Goal: Navigation & Orientation: Find specific page/section

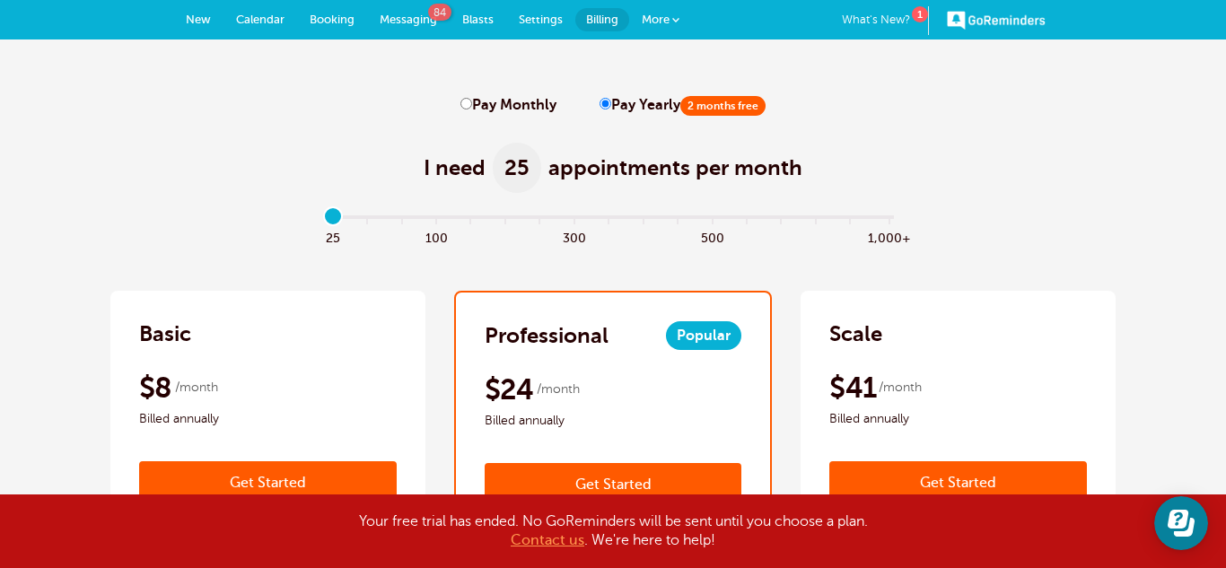
click at [661, 22] on span "More" at bounding box center [656, 19] width 28 height 13
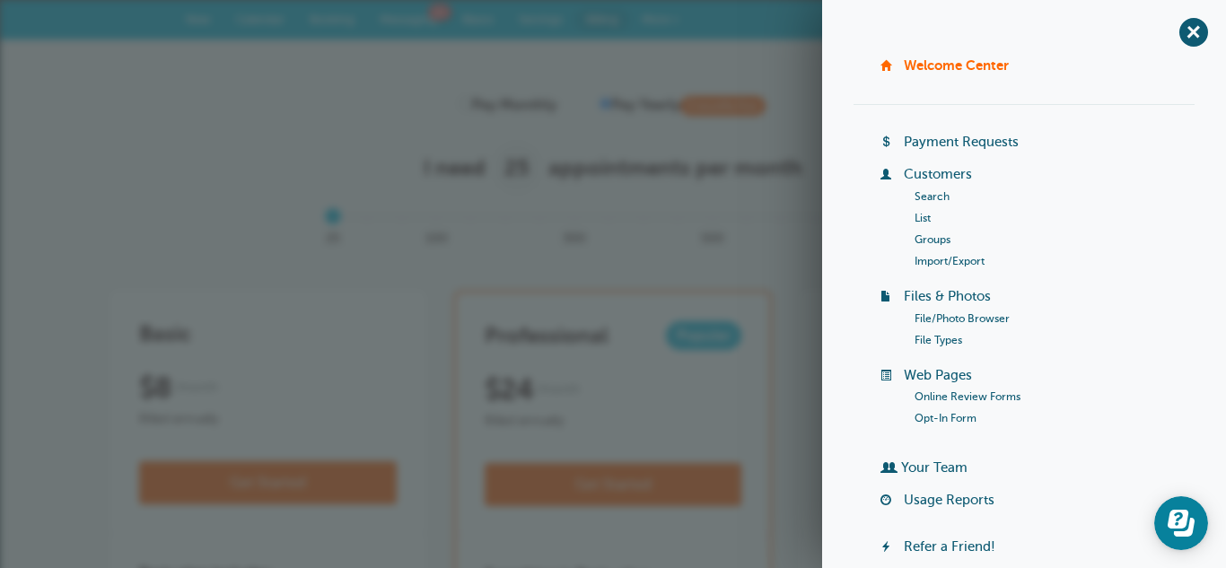
click at [940, 196] on link "Search" at bounding box center [932, 196] width 35 height 13
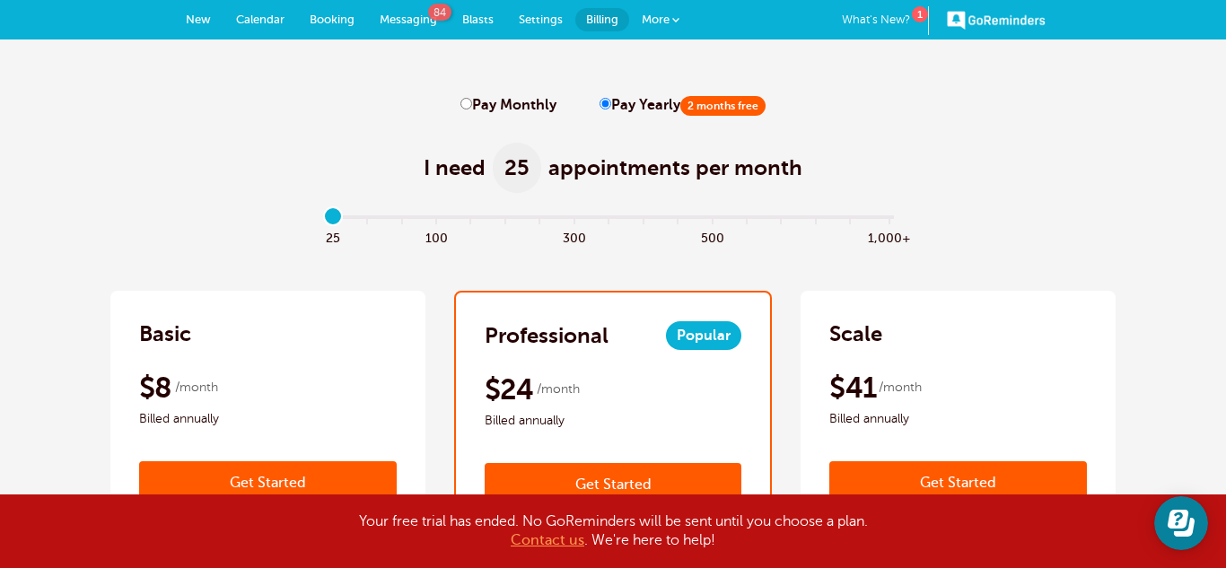
click at [416, 13] on span "Messaging" at bounding box center [408, 19] width 57 height 13
click at [659, 22] on span "More" at bounding box center [656, 19] width 28 height 13
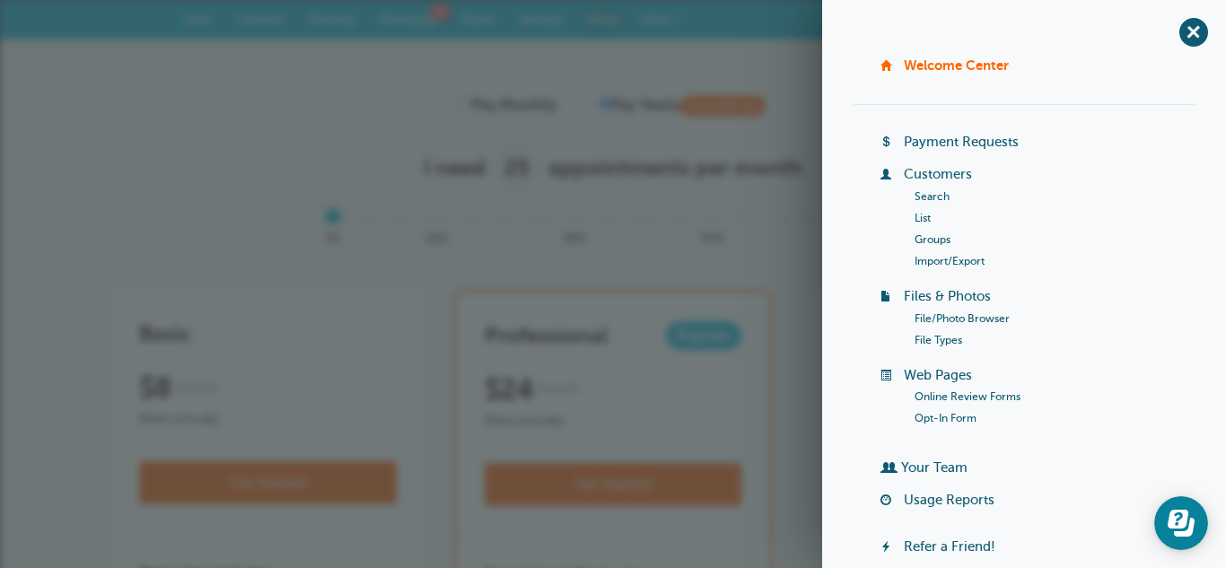
click at [937, 195] on link "Search" at bounding box center [932, 196] width 35 height 13
